Goal: Information Seeking & Learning: Compare options

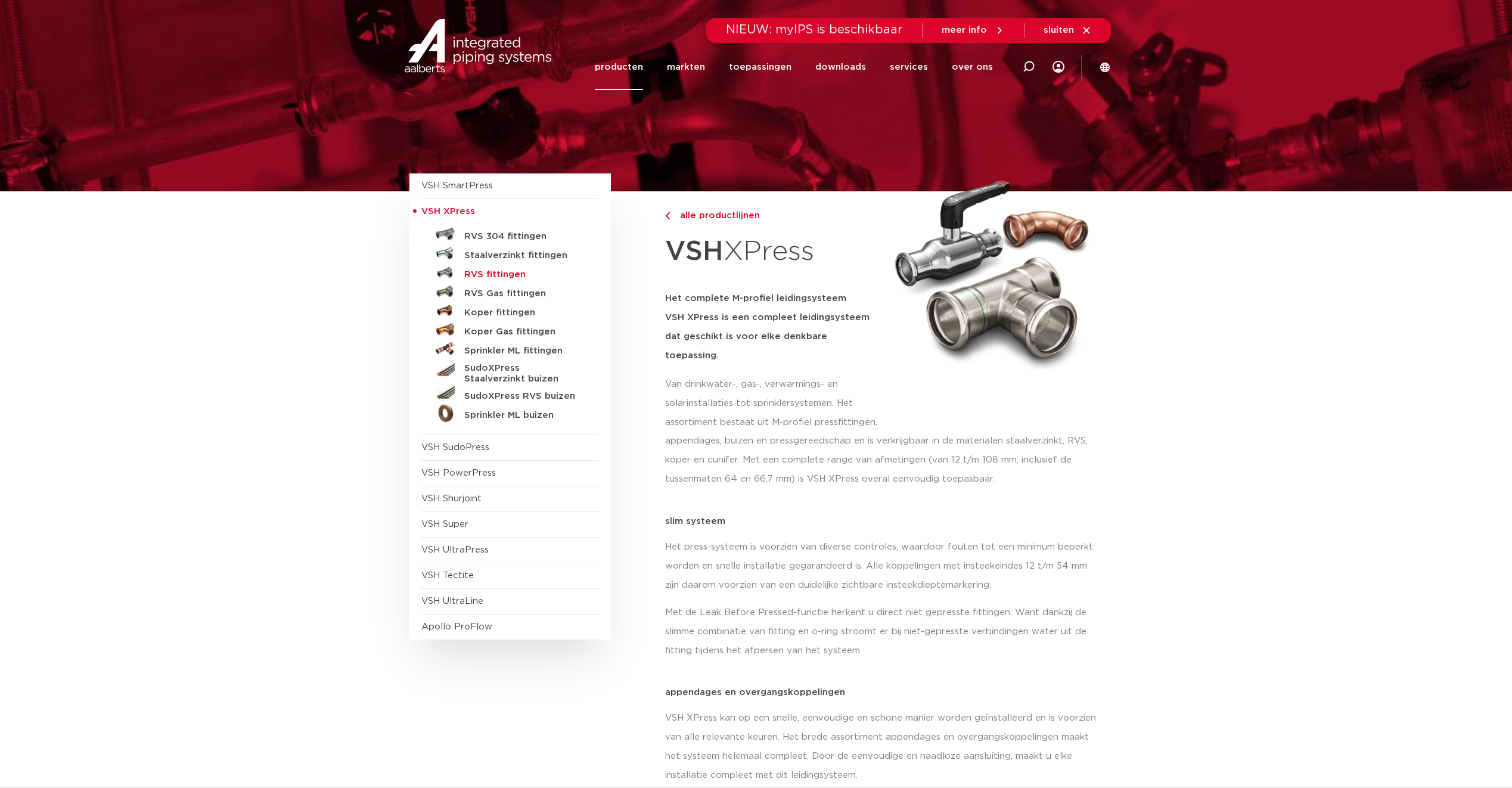
click at [513, 275] on h5 "RVS fittingen" at bounding box center [523, 274] width 118 height 11
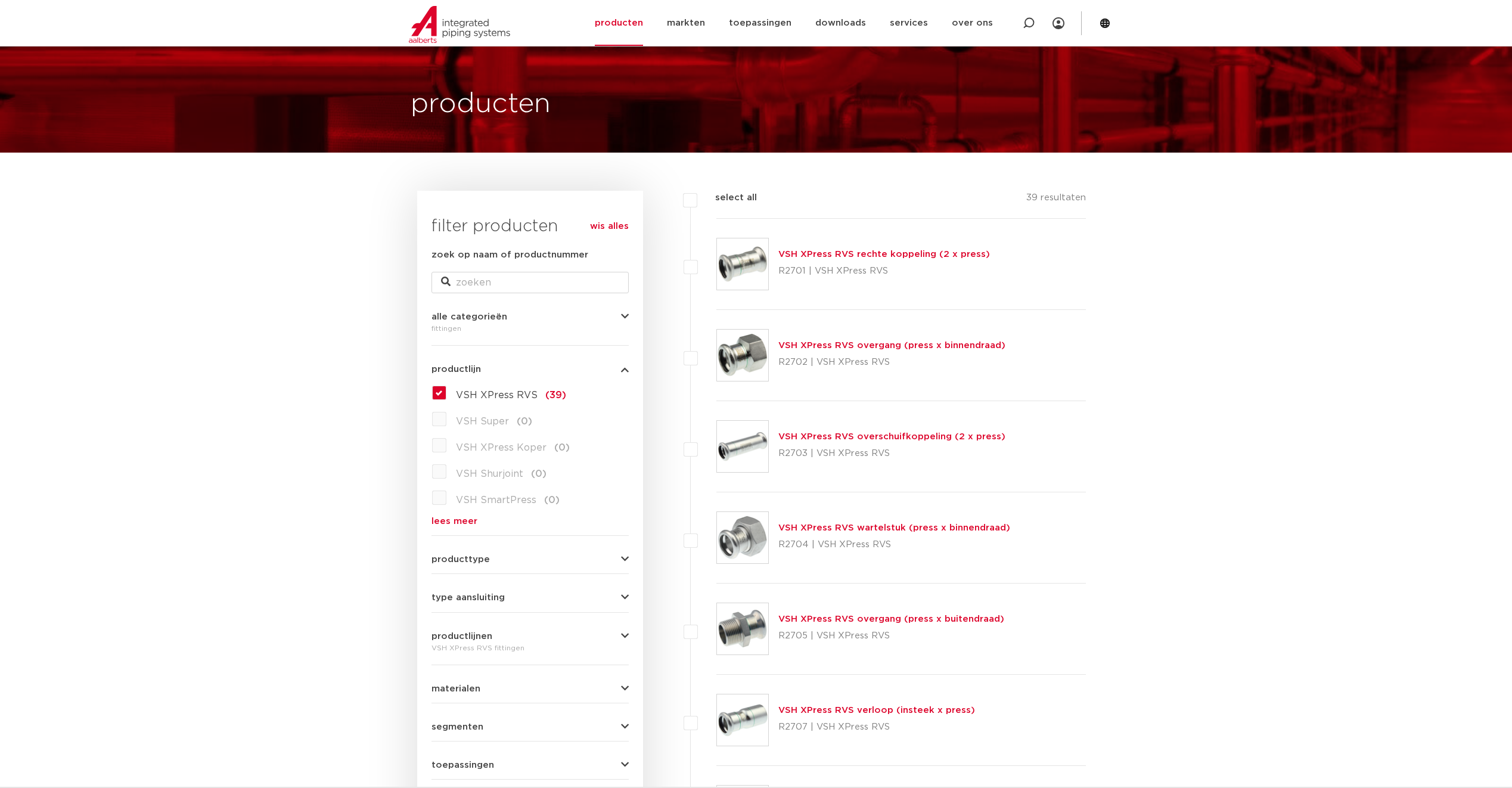
scroll to position [59, 0]
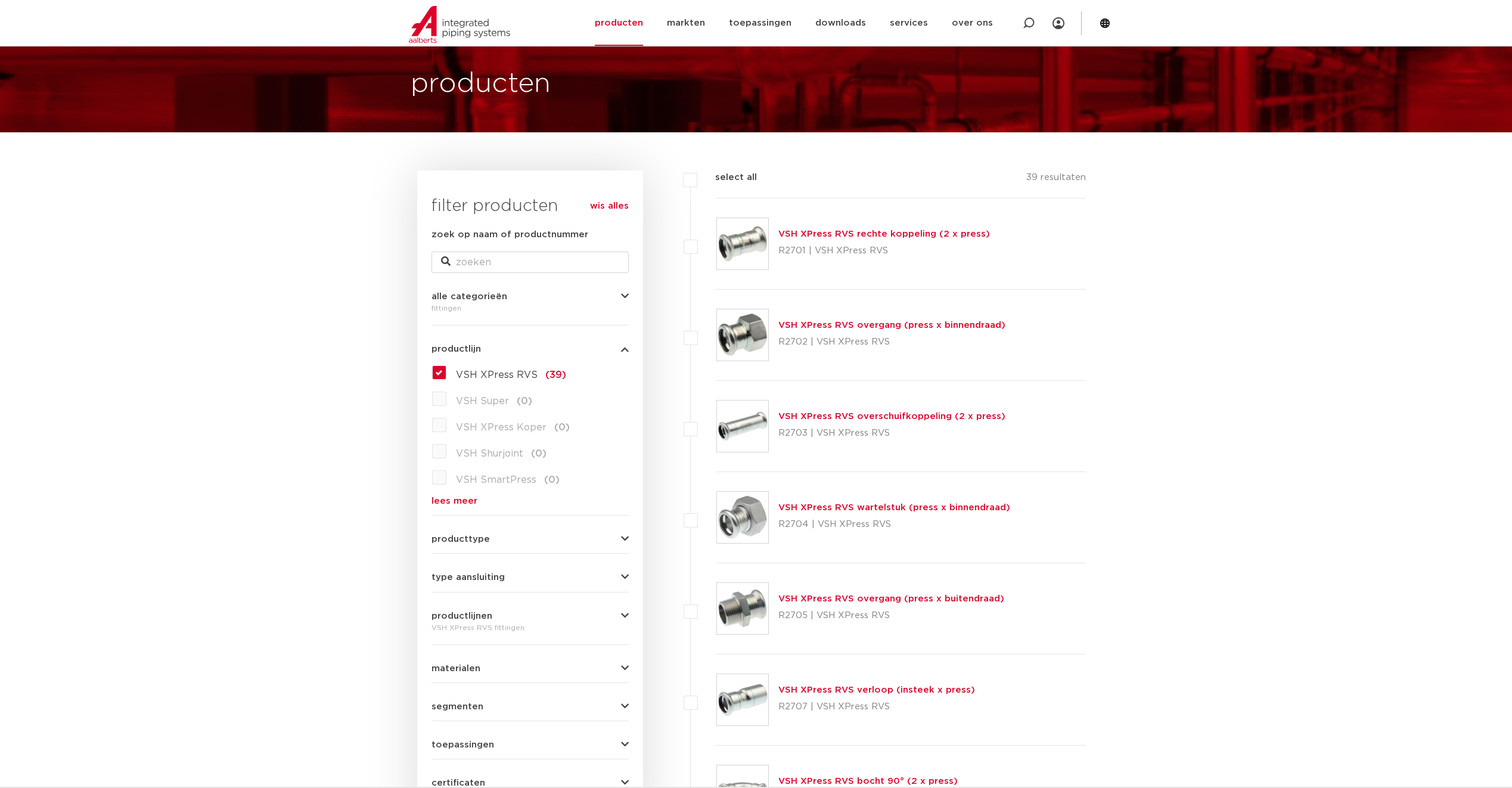
click at [951, 233] on link "VSH XPress RVS rechte koppeling (2 x press)" at bounding box center [884, 234] width 212 height 9
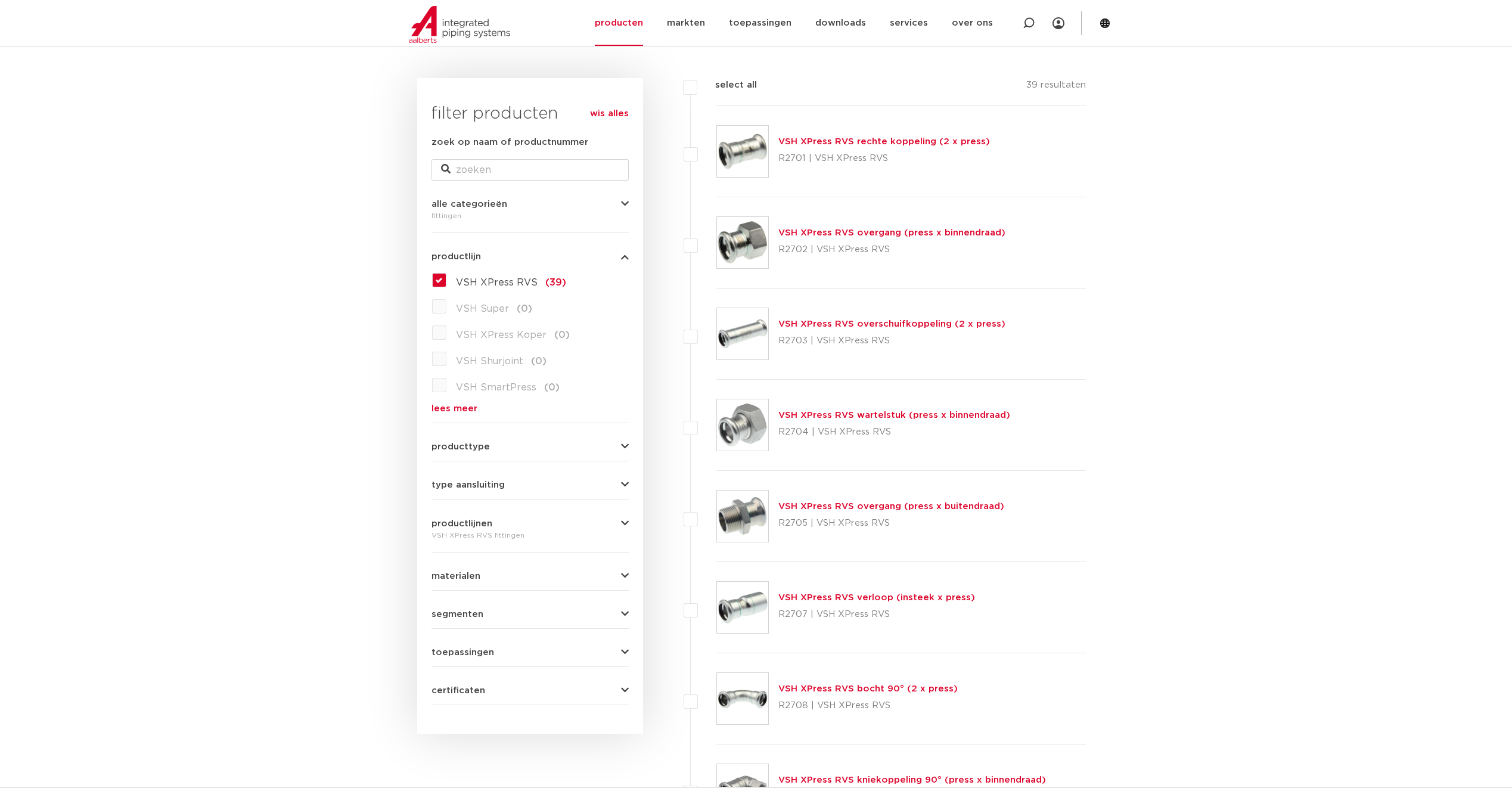
scroll to position [178, 0]
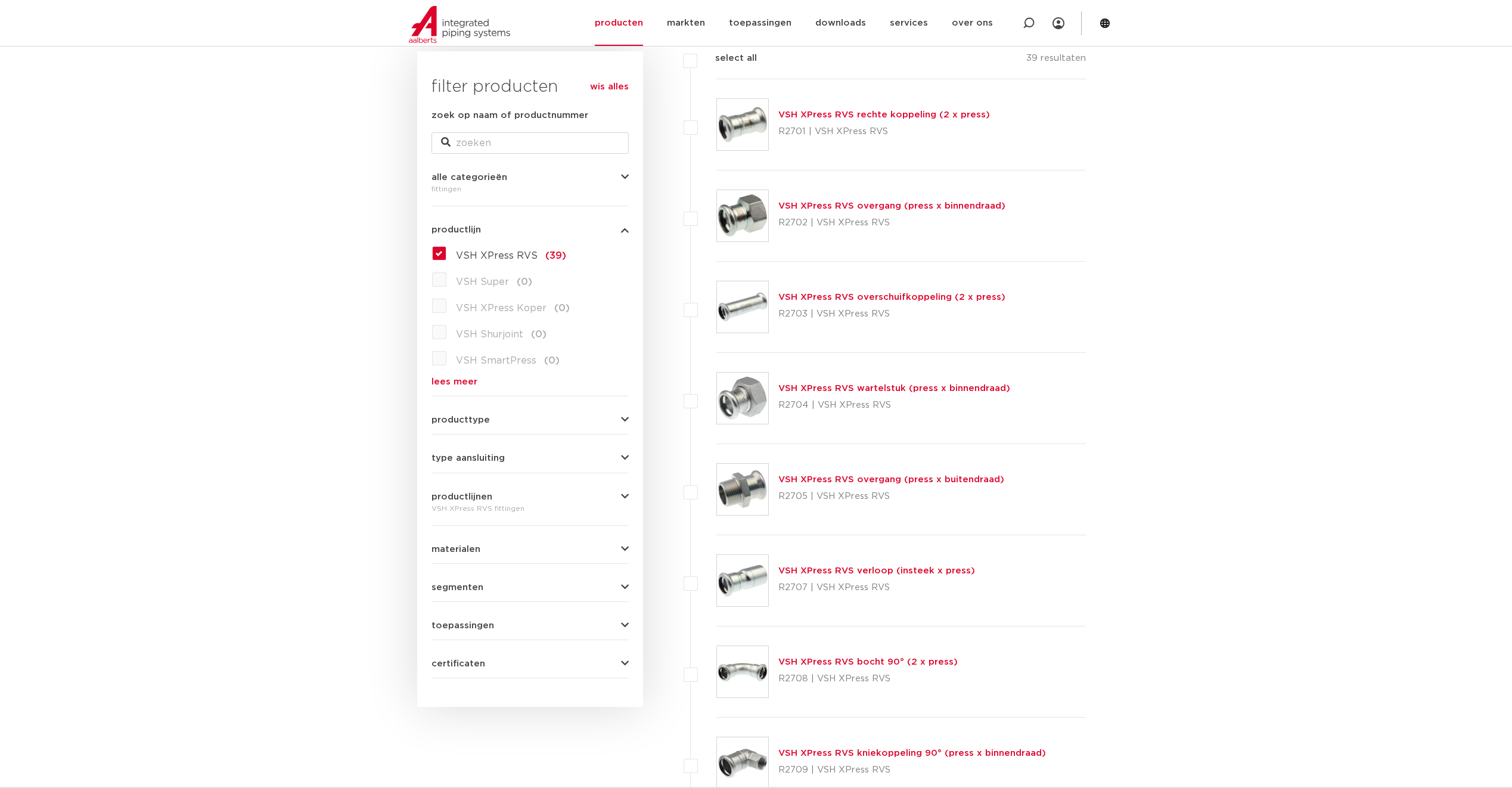
click at [949, 570] on link "VSH XPress RVS verloop (insteek x press)" at bounding box center [876, 571] width 196 height 9
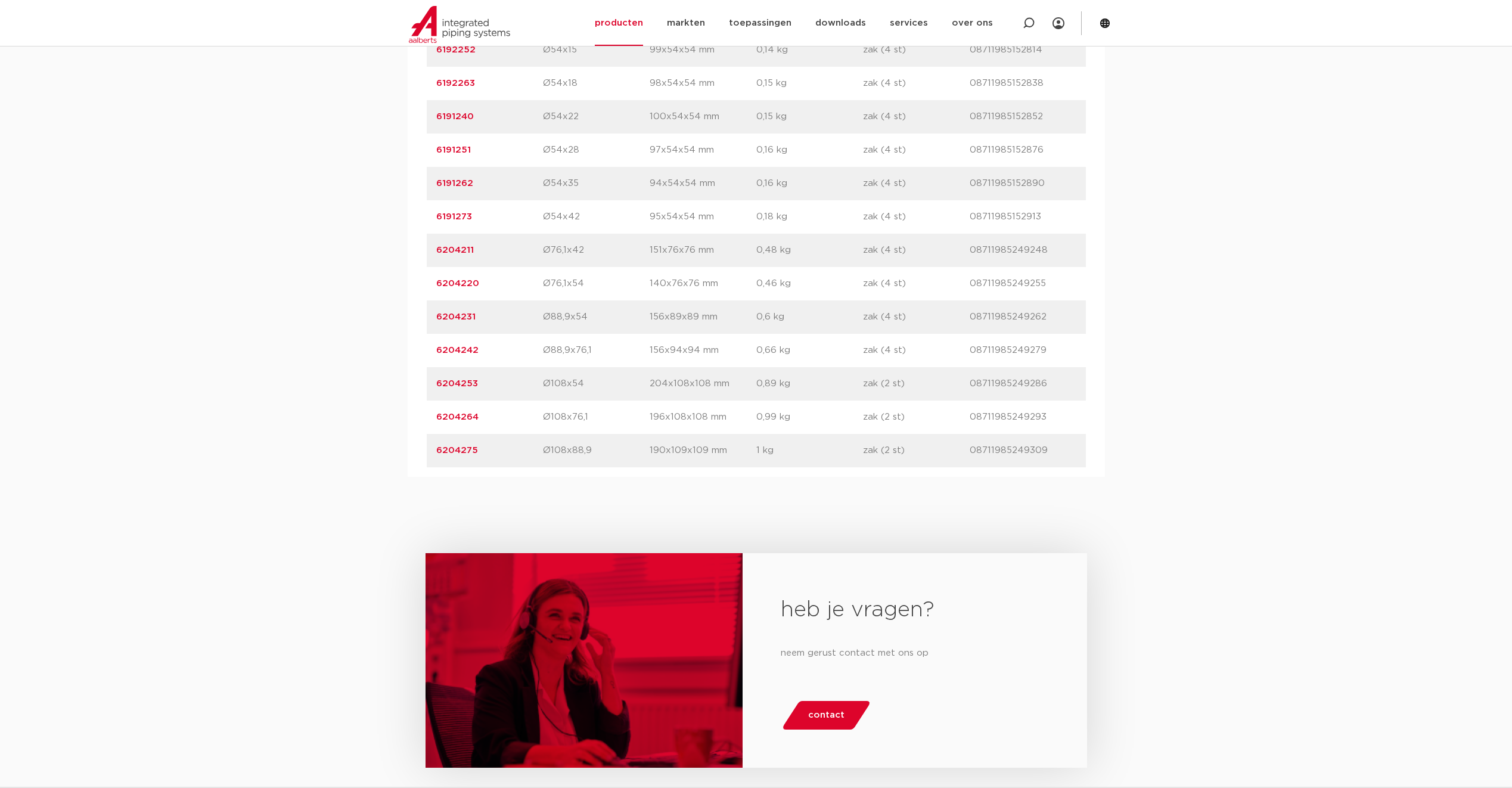
scroll to position [1430, 0]
